Goal: Task Accomplishment & Management: Complete application form

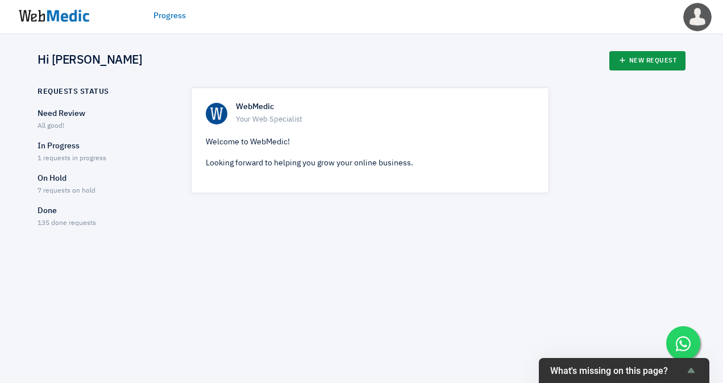
click at [651, 60] on link "New Request" at bounding box center [648, 60] width 77 height 19
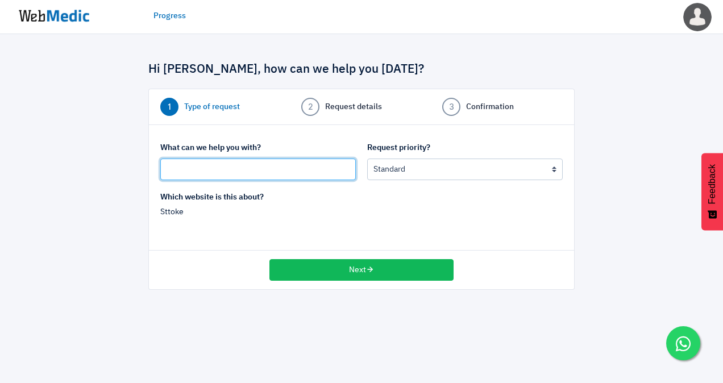
click at [251, 172] on input "text" at bounding box center [258, 170] width 196 height 22
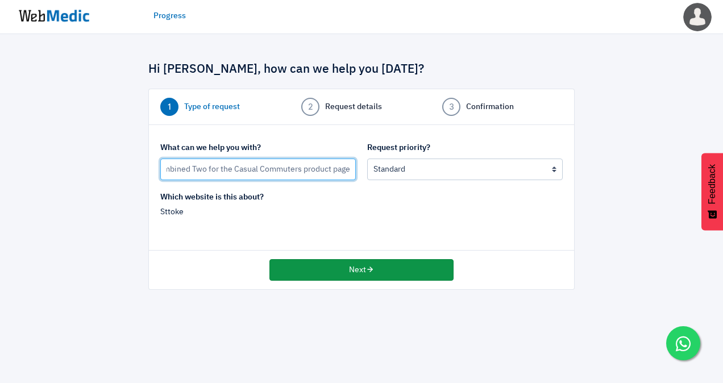
type input "Link Best Sellers to the combined Two for the Casual Commuters product page"
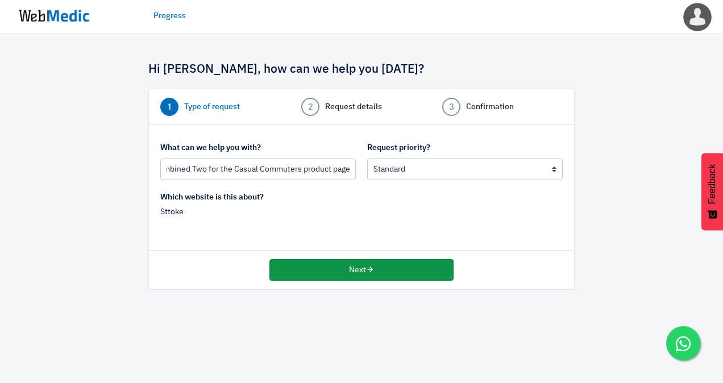
scroll to position [0, 0]
click at [409, 271] on button "Next" at bounding box center [362, 270] width 184 height 22
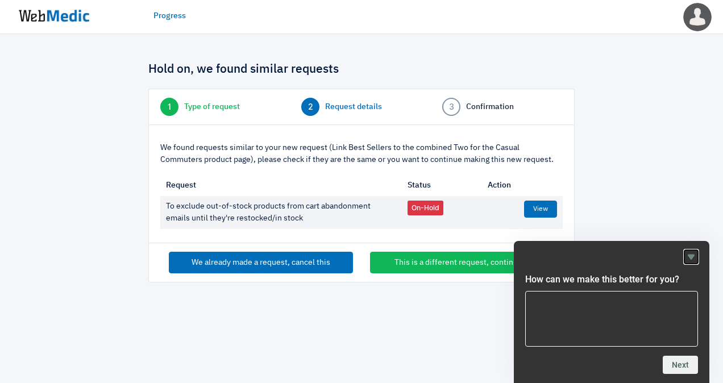
click at [686, 255] on icon "Hide survey" at bounding box center [692, 257] width 14 height 14
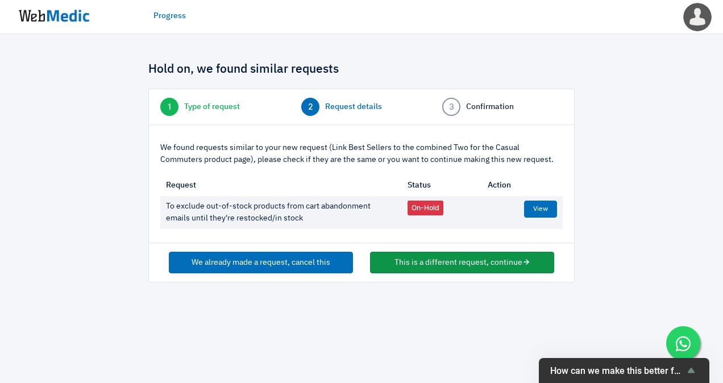
click at [462, 259] on button "This is a different request, continue" at bounding box center [462, 263] width 184 height 22
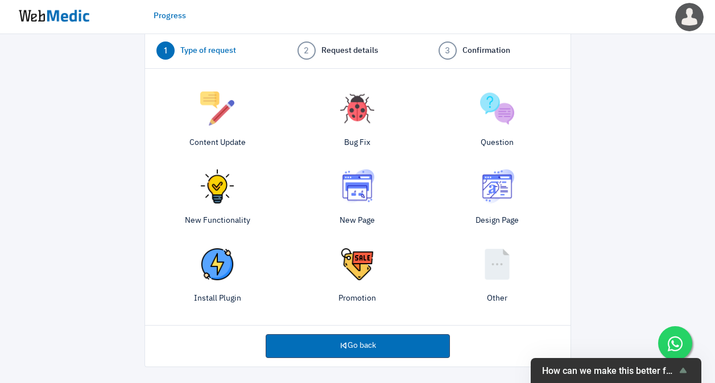
scroll to position [74, 0]
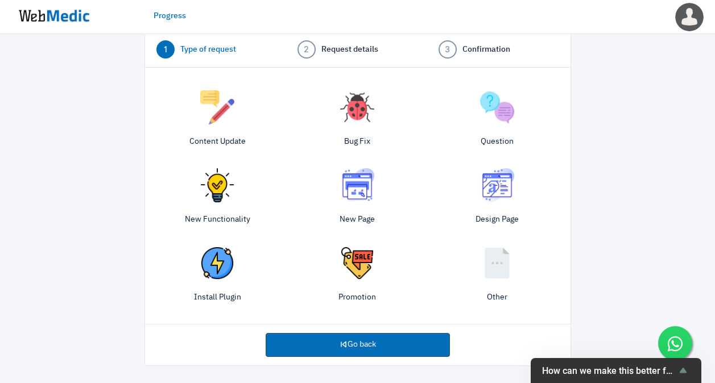
click at [225, 111] on img at bounding box center [217, 107] width 34 height 34
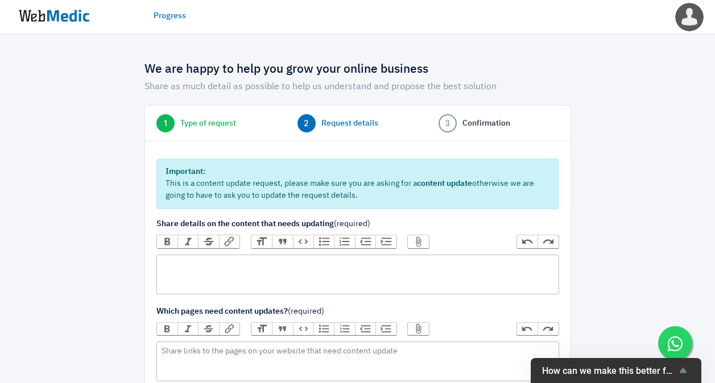
click at [260, 275] on trix-editor at bounding box center [357, 275] width 403 height 40
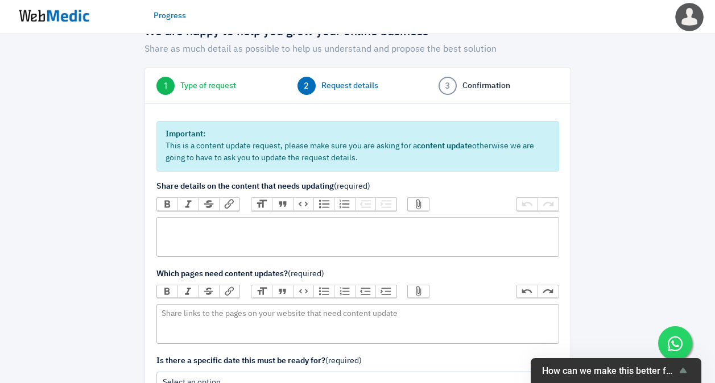
scroll to position [57, 0]
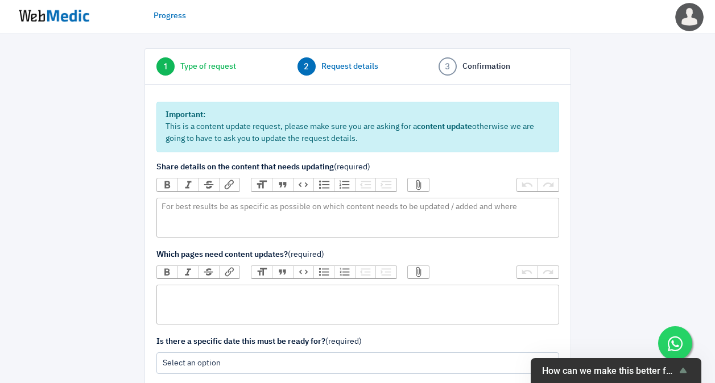
click at [223, 302] on trix-editor at bounding box center [357, 305] width 403 height 40
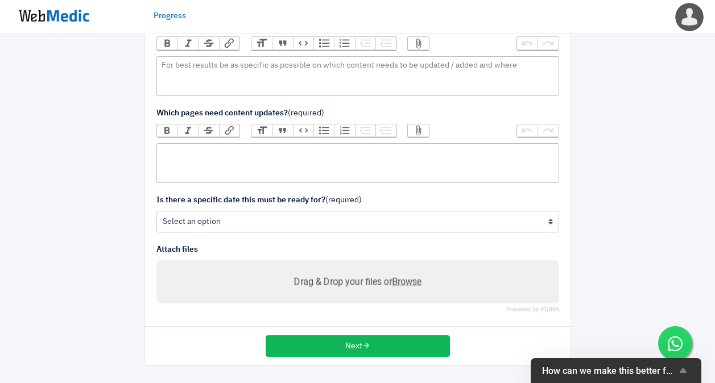
scroll to position [28, 0]
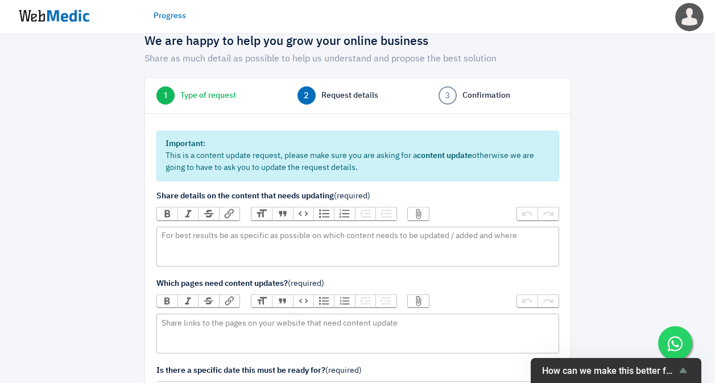
click at [342, 98] on span "Request details" at bounding box center [349, 96] width 57 height 12
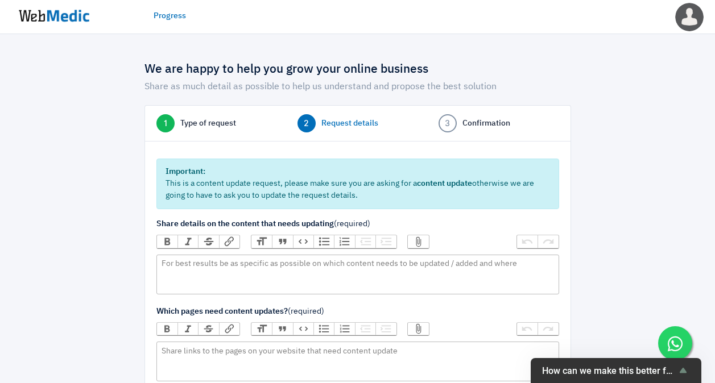
click at [220, 127] on span "Type of request" at bounding box center [208, 124] width 56 height 12
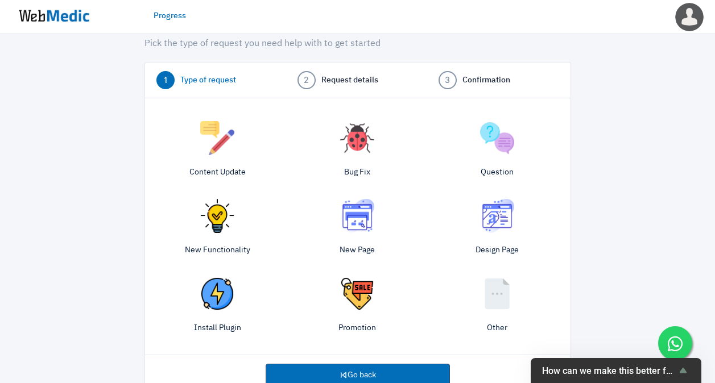
scroll to position [57, 0]
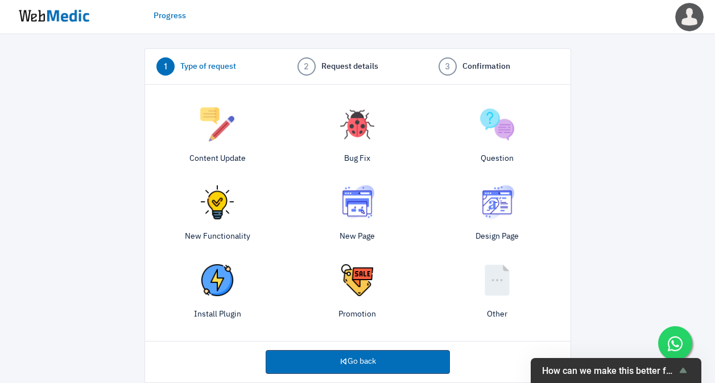
click at [504, 137] on img at bounding box center [497, 124] width 34 height 34
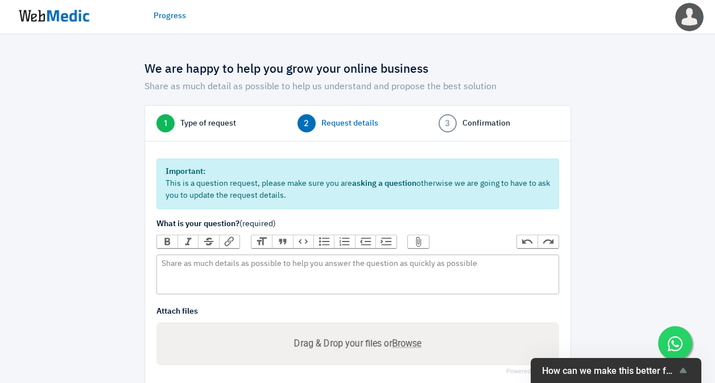
click at [197, 121] on span "Type of request" at bounding box center [208, 124] width 56 height 12
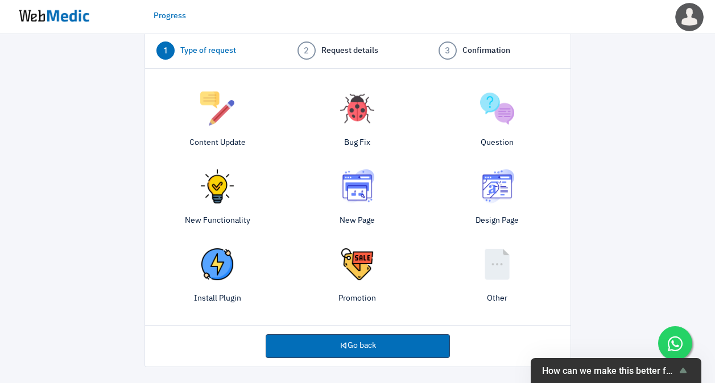
scroll to position [74, 0]
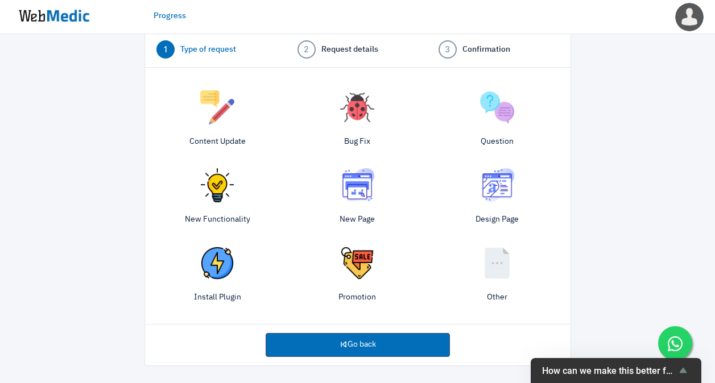
click at [503, 254] on img at bounding box center [497, 263] width 34 height 34
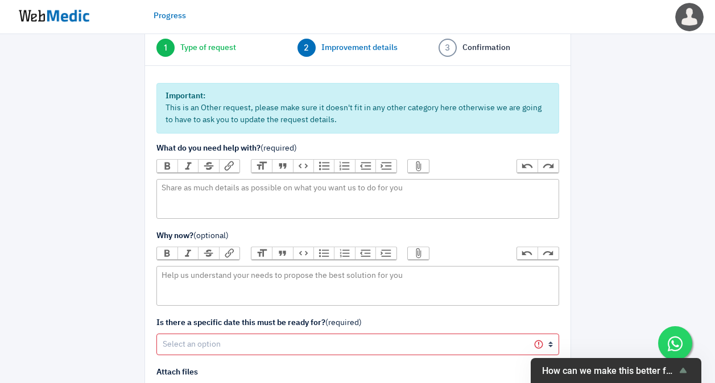
scroll to position [114, 0]
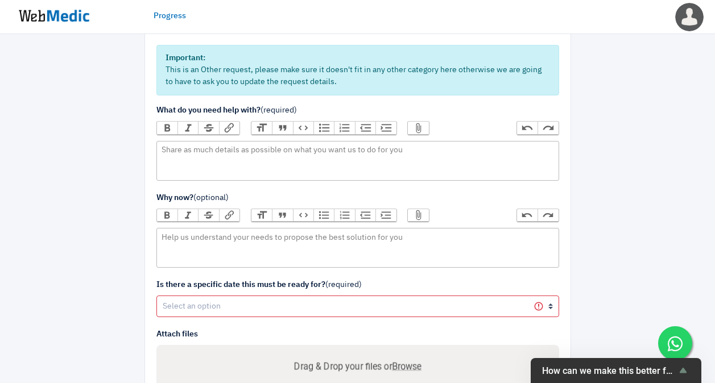
click at [256, 140] on div "Bold Italic Strikethrough Link Heading Quote Code Bullets Numbers Decrease Leve…" at bounding box center [357, 130] width 403 height 19
click at [265, 158] on trix-editor at bounding box center [357, 161] width 403 height 40
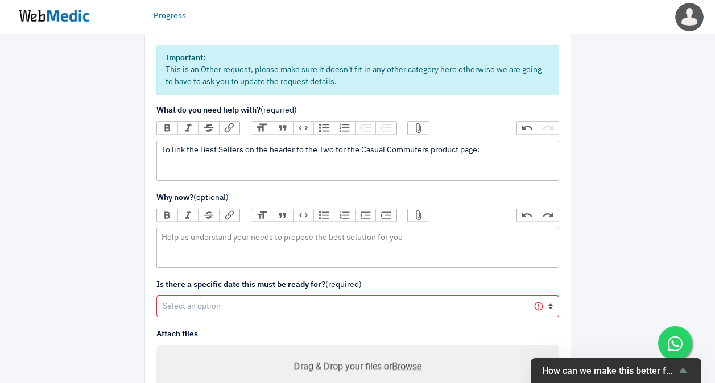
paste trix-editor "a href="https://sttoke.com/products/two-for-the-casual-commuters-combined-serie…"
click at [198, 165] on link "Two for the Casual Commuters" at bounding box center [353, 156] width 383 height 20
click at [211, 162] on div "To link the Best Sellers on the header to the Two for the Casual Commuters prod…" at bounding box center [358, 156] width 392 height 24
paste trix-editor "(<a href="https://sttoke.com/products/two-for-the-casual-commuters-combined-ser…"
click at [246, 150] on div "To link the Best Sellers on the header to the Two for the Casual Commuters prod…" at bounding box center [358, 156] width 392 height 24
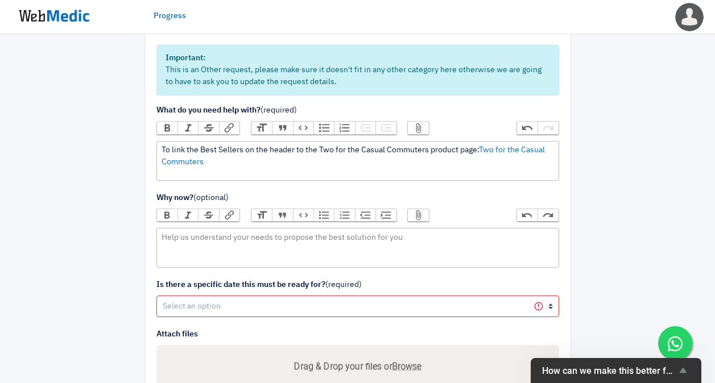
click at [296, 150] on div "To link the Best Sellers on the header to the Two for the Casual Commuters prod…" at bounding box center [358, 156] width 392 height 24
click at [313, 159] on div "To link the Best Sellers on the header menu to the Two for the Casual Commuters…" at bounding box center [358, 156] width 392 height 24
click at [342, 148] on div "To link the Best Sellers on the header menu to the Two for the Casual Commuters…" at bounding box center [358, 156] width 392 height 24
click at [414, 160] on div "To link the Best Sellers on the header menu to the combined Two for the Casual …" at bounding box center [358, 156] width 392 height 24
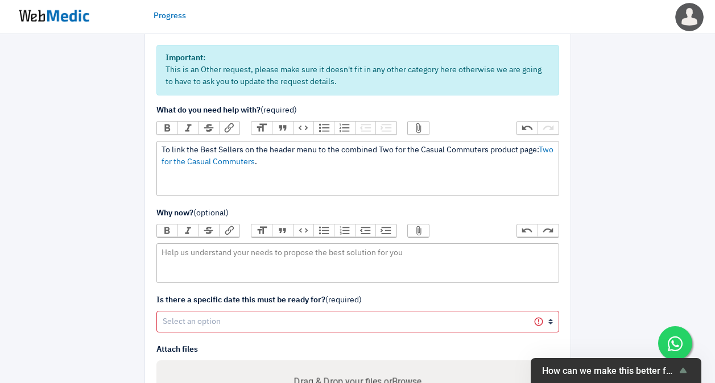
paste trix-editor "<div>To link the Best Sellers on the header menu to the combined Two for the Ca…"
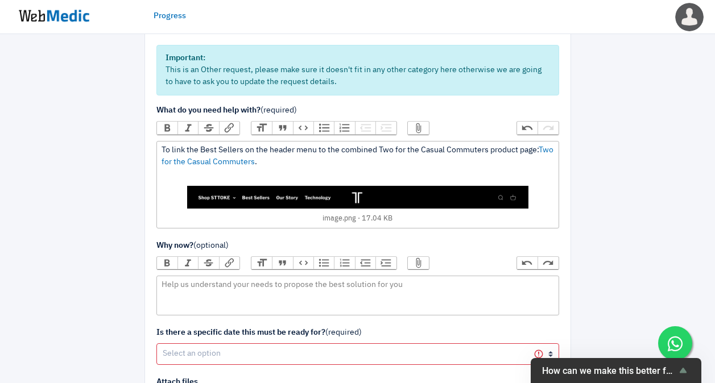
type trix-editor "<div>To link the Best Sellers on the header menu to the combined Two for the Ca…"
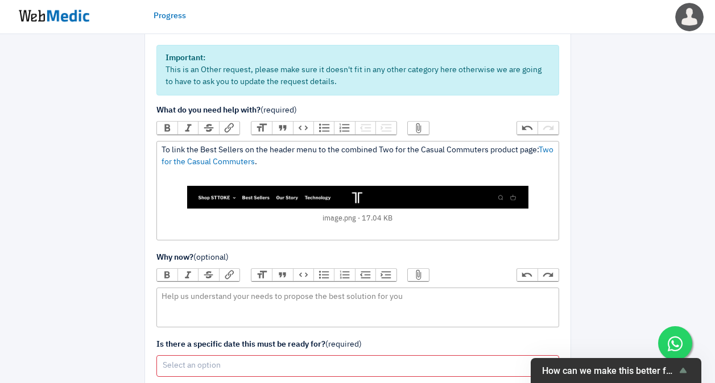
click at [601, 229] on div at bounding box center [634, 241] width 111 height 608
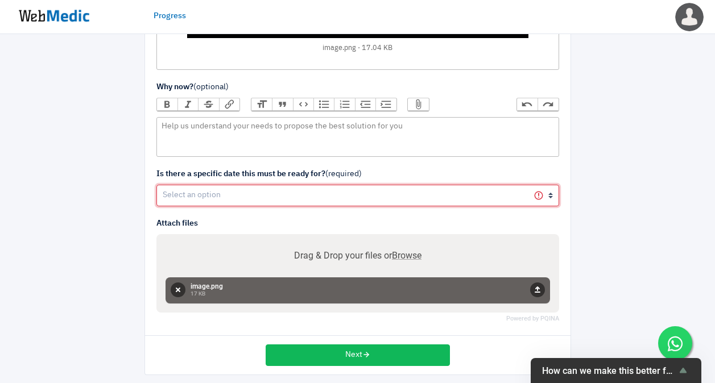
click at [234, 205] on select "Yes No" at bounding box center [357, 196] width 403 height 22
select select "1"
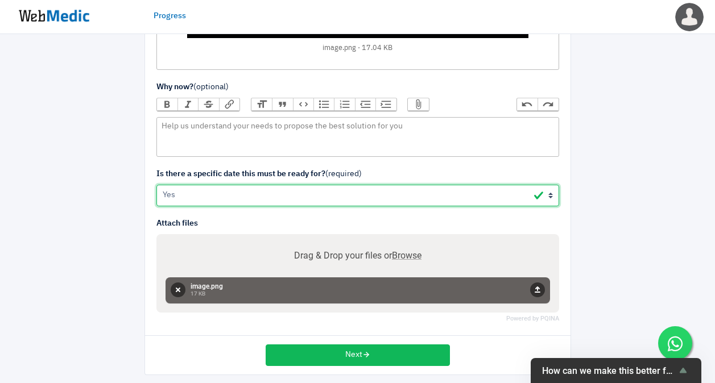
click at [156, 185] on select "Yes No" at bounding box center [357, 196] width 403 height 22
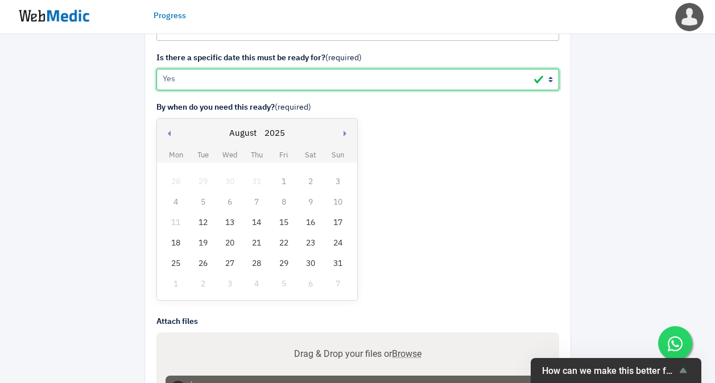
scroll to position [507, 0]
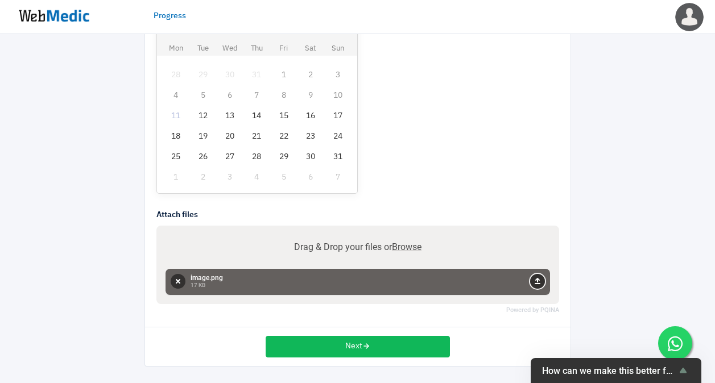
click at [541, 279] on button "Upload" at bounding box center [537, 281] width 15 height 15
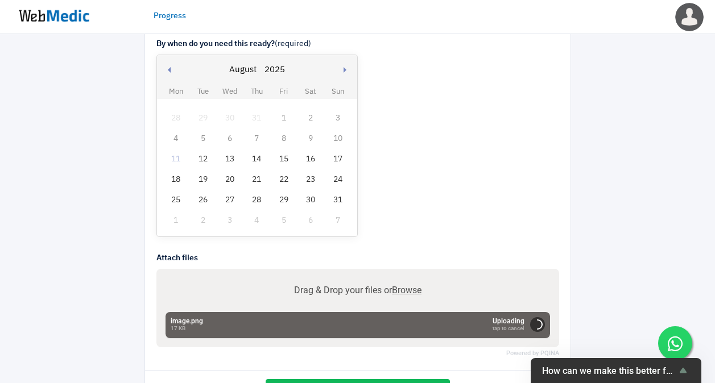
scroll to position [450, 0]
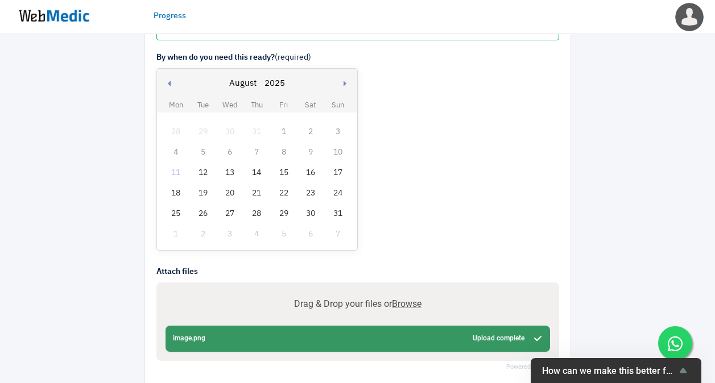
click at [339, 173] on div "17" at bounding box center [337, 172] width 15 height 15
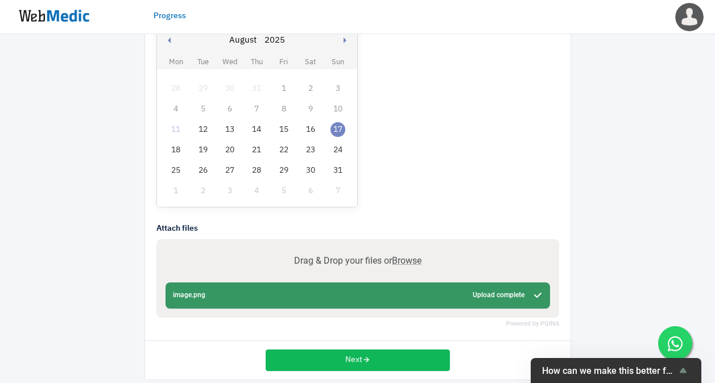
scroll to position [507, 0]
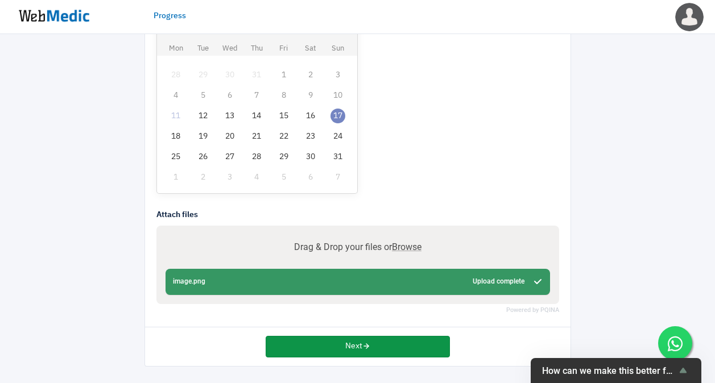
click at [357, 342] on button "Next" at bounding box center [358, 347] width 184 height 22
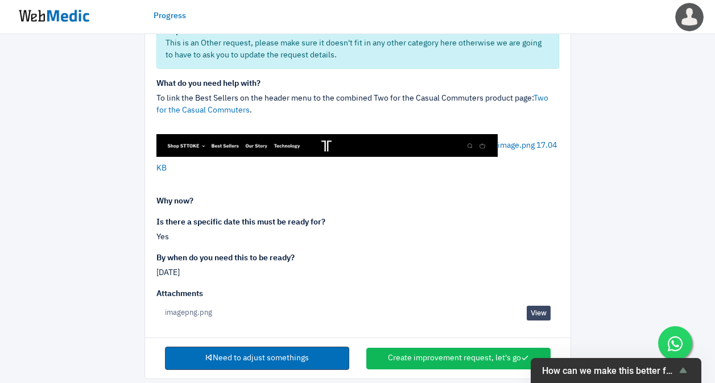
scroll to position [154, 0]
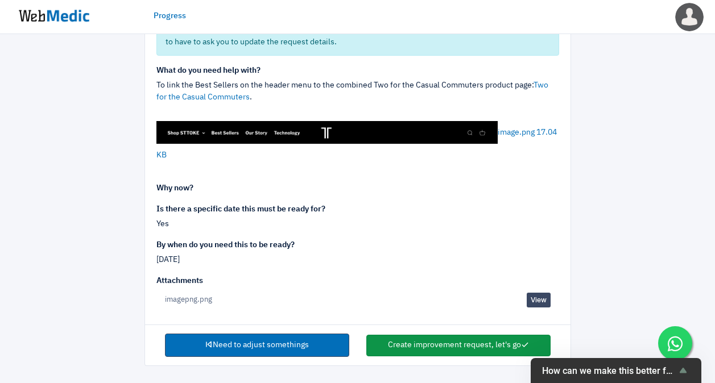
click at [432, 336] on button "Create improvement request, let's go" at bounding box center [458, 346] width 184 height 22
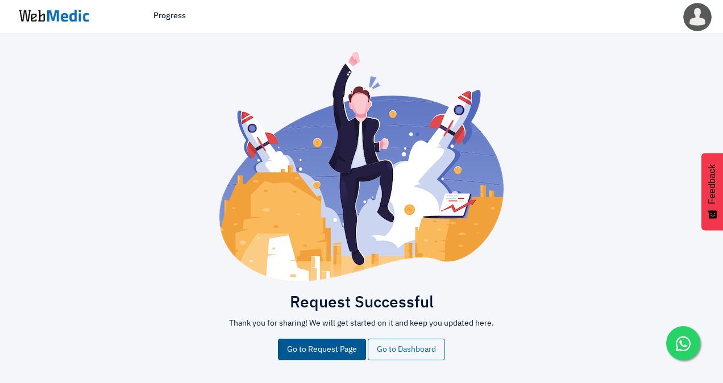
click at [327, 347] on link "Go to Request Page" at bounding box center [322, 350] width 88 height 22
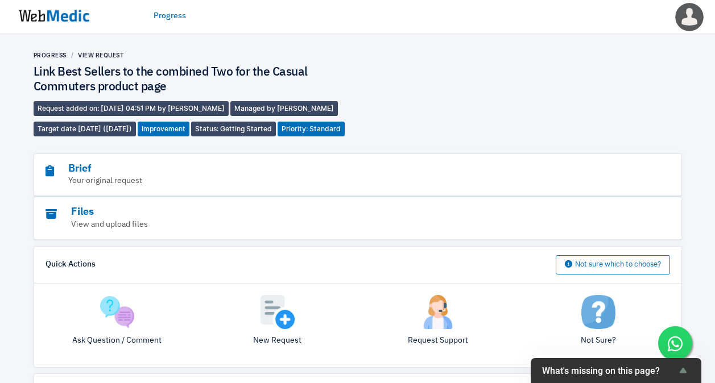
click at [46, 17] on img at bounding box center [53, 15] width 85 height 35
